Goal: Task Accomplishment & Management: Manage account settings

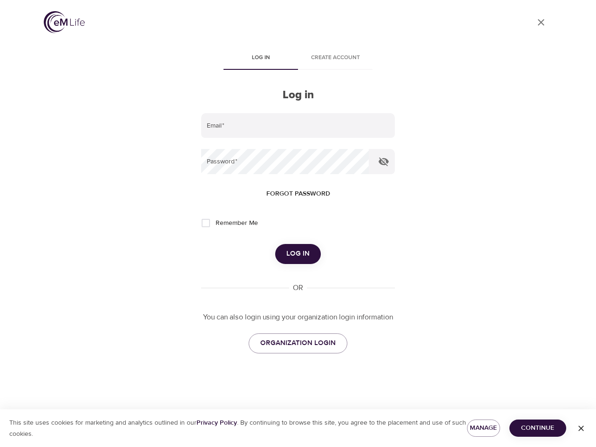
click at [261, 59] on span "Log in" at bounding box center [260, 58] width 63 height 10
click at [335, 59] on span "Create account" at bounding box center [335, 58] width 63 height 10
click at [298, 126] on input "email" at bounding box center [298, 125] width 194 height 25
click at [384, 162] on icon "button" at bounding box center [384, 161] width 10 height 9
click at [298, 194] on span "Forgot password" at bounding box center [298, 194] width 64 height 12
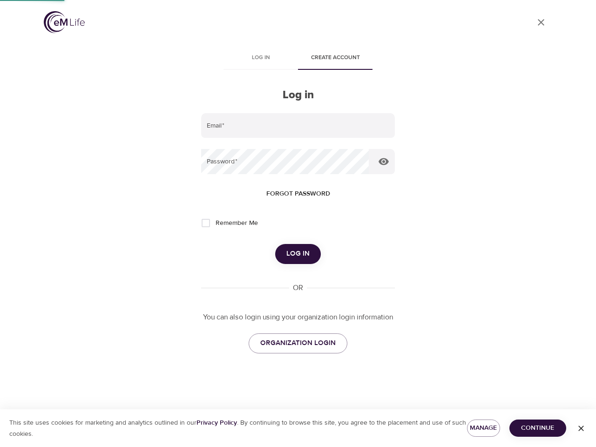
click at [298, 254] on span "Log in" at bounding box center [297, 254] width 23 height 12
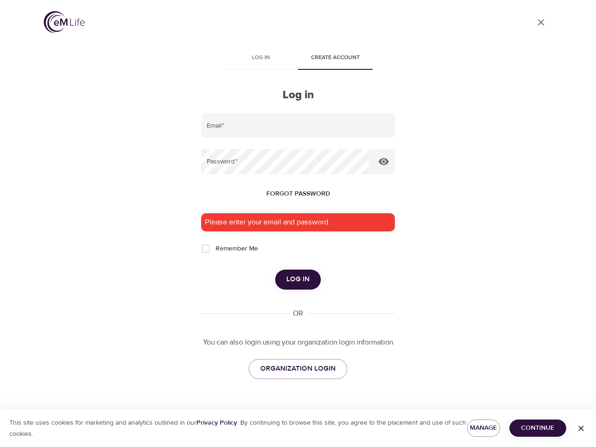
click at [484, 428] on span "Manage" at bounding box center [484, 429] width 18 height 12
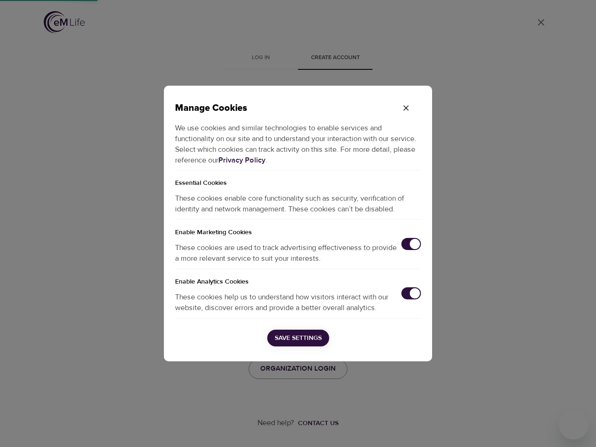
click at [538, 428] on div "Manage Cookies We use cookies and similar technologies to enable services and f…" at bounding box center [298, 223] width 596 height 447
click at [581, 429] on div "Manage Cookies We use cookies and similar technologies to enable services and f…" at bounding box center [298, 223] width 596 height 447
